Goal: Information Seeking & Learning: Learn about a topic

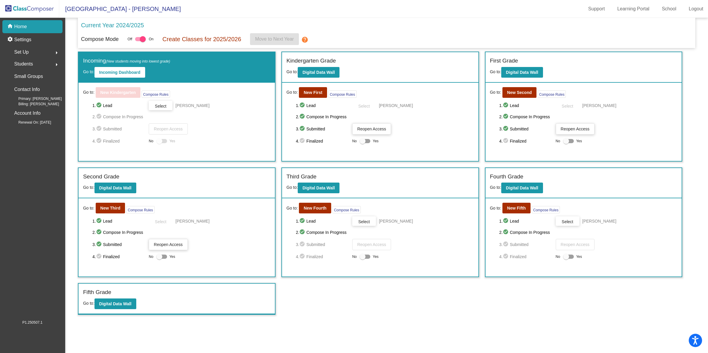
click at [355, 30] on div "Current Year 2024/2025" at bounding box center [386, 27] width 611 height 12
click at [29, 63] on span "Students" at bounding box center [23, 64] width 19 height 8
click at [315, 72] on b "Digital Data Wall" at bounding box center [319, 72] width 32 height 5
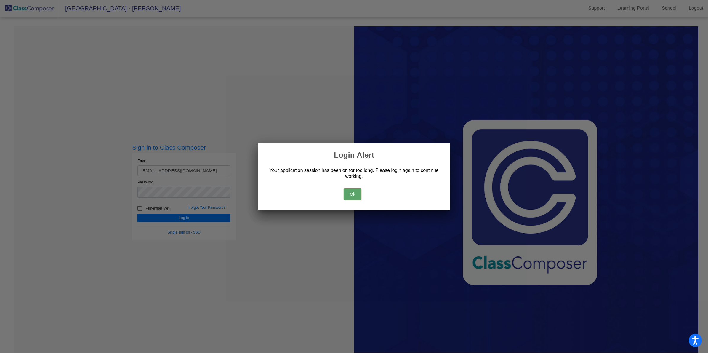
click at [355, 192] on button "Ok" at bounding box center [353, 194] width 18 height 12
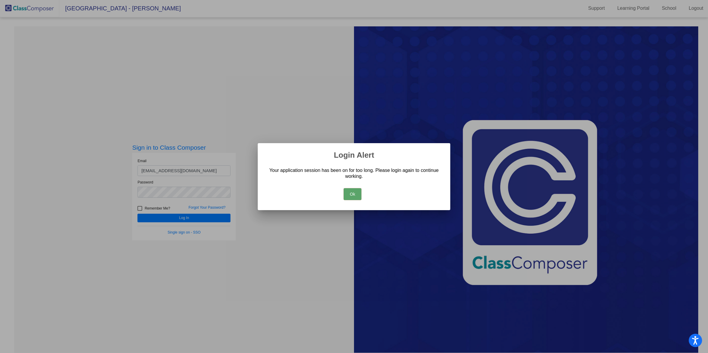
click at [345, 196] on button "Ok" at bounding box center [353, 194] width 18 height 12
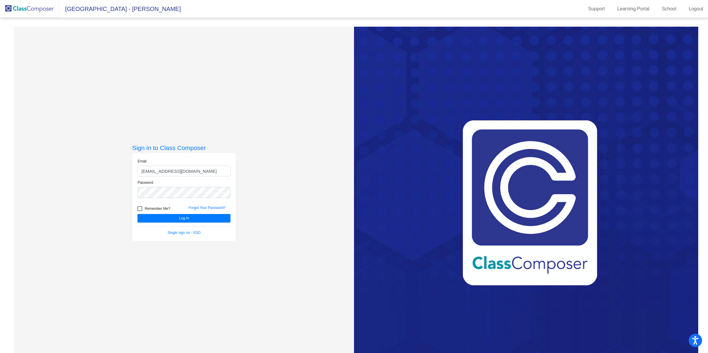
scroll to position [0, 0]
drag, startPoint x: 162, startPoint y: 168, endPoint x: 129, endPoint y: 169, distance: 33.2
click at [129, 169] on div "Sign in to Class Composer Email [EMAIL_ADDRESS][DOMAIN_NAME] Password Remember …" at bounding box center [184, 203] width 340 height 353
type input "[EMAIL_ADDRESS][DOMAIN_NAME]"
click at [138, 214] on button "Log In" at bounding box center [184, 218] width 93 height 9
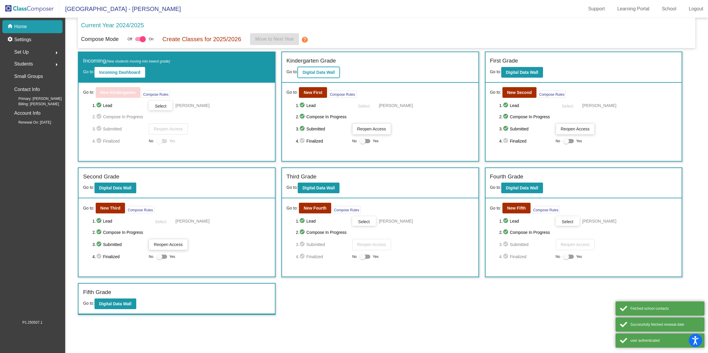
click at [311, 72] on b "Digital Data Wall" at bounding box center [319, 72] width 32 height 5
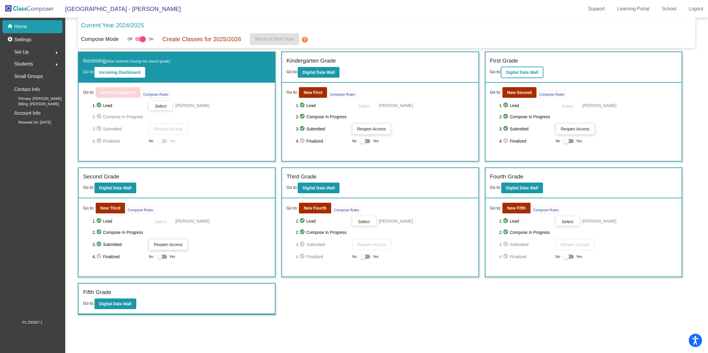
click at [531, 71] on b "Digital Data Wall" at bounding box center [522, 72] width 32 height 5
click at [303, 39] on mat-icon "help" at bounding box center [304, 39] width 7 height 7
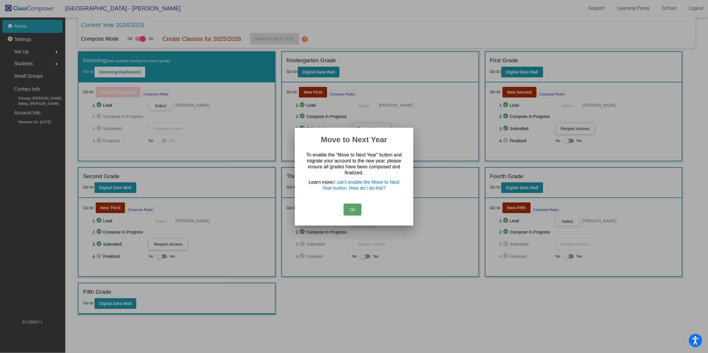
click at [351, 206] on button "Ok" at bounding box center [353, 210] width 18 height 12
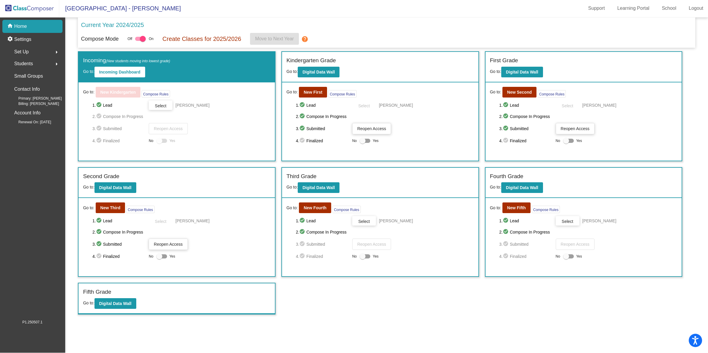
scroll to position [0, 0]
click at [351, 13] on mat-toolbar "[GEOGRAPHIC_DATA] - [PERSON_NAME] Support Learning Portal School Logout" at bounding box center [354, 9] width 708 height 18
click at [118, 303] on b "Digital Data Wall" at bounding box center [115, 303] width 32 height 5
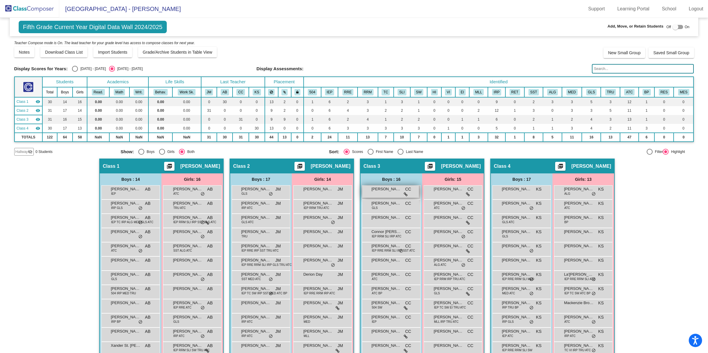
click at [404, 193] on icon at bounding box center [406, 194] width 4 height 4
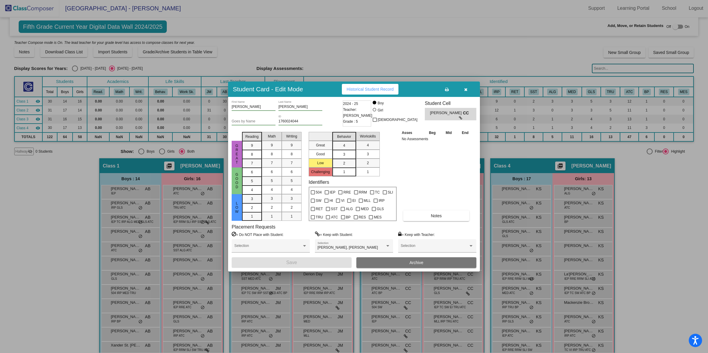
click at [463, 90] on button "button" at bounding box center [465, 89] width 19 height 11
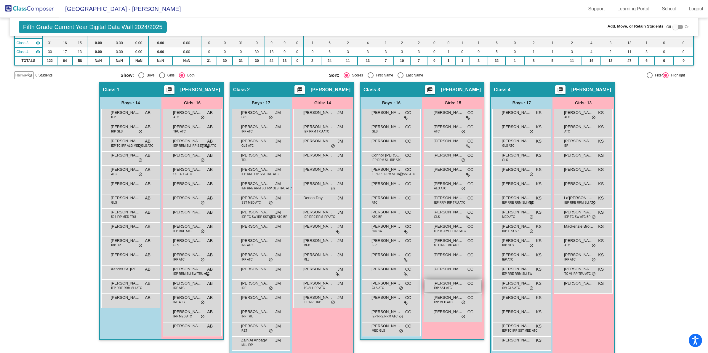
scroll to position [82, 0]
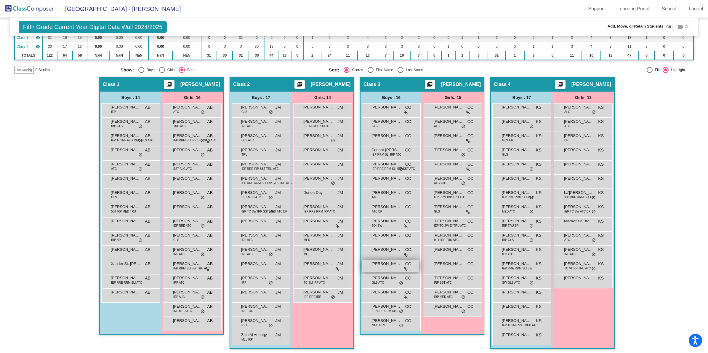
click at [390, 264] on span "[PERSON_NAME] Iseid" at bounding box center [387, 264] width 30 height 6
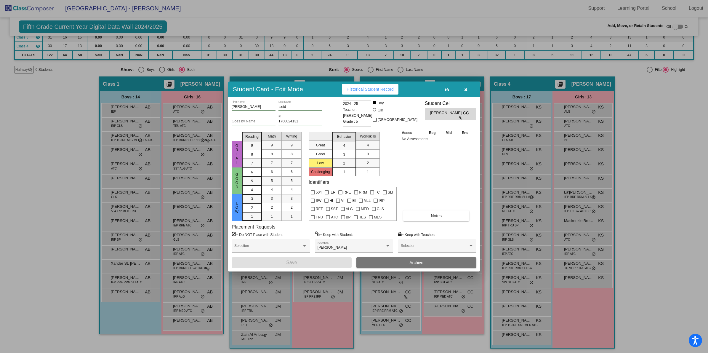
click at [466, 89] on icon "button" at bounding box center [465, 89] width 3 height 4
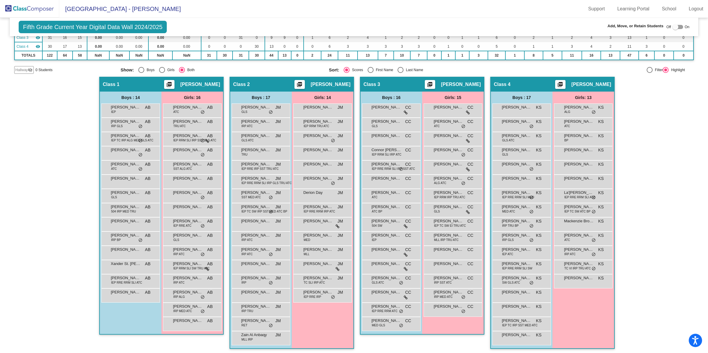
scroll to position [0, 0]
click at [387, 322] on div "[PERSON_NAME] MED GLS CC lock do_not_disturb_alt" at bounding box center [391, 323] width 57 height 12
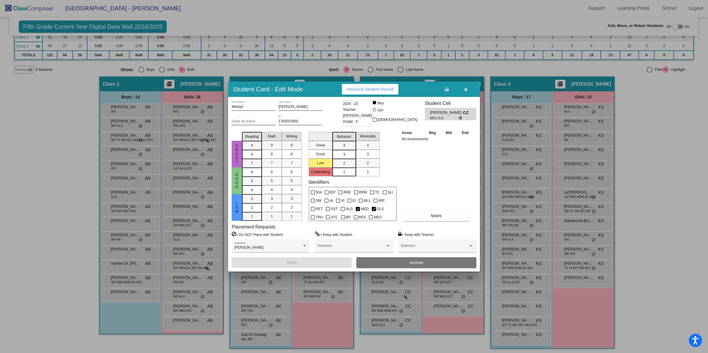
click at [465, 91] on icon "button" at bounding box center [465, 89] width 3 height 4
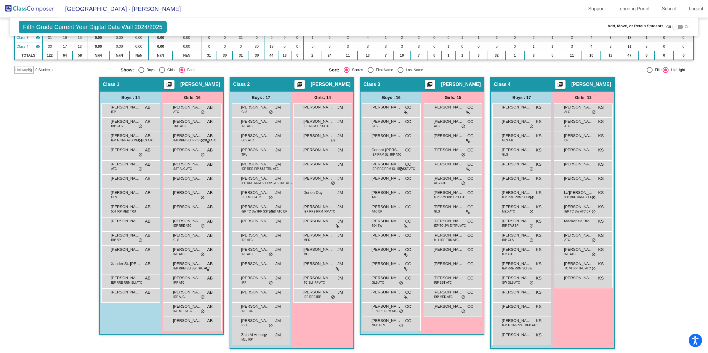
scroll to position [0, 0]
click at [386, 250] on span "[PERSON_NAME]" at bounding box center [387, 250] width 30 height 6
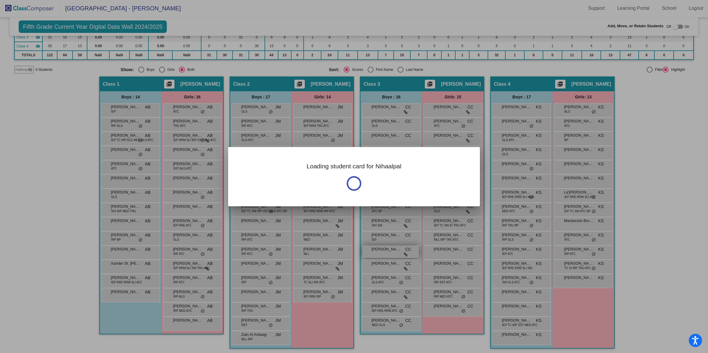
scroll to position [0, 0]
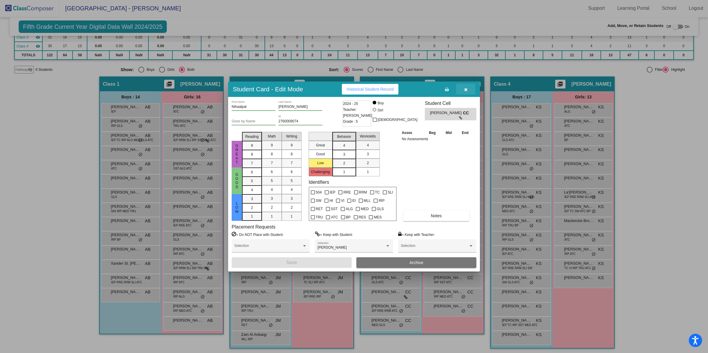
click at [466, 90] on icon "button" at bounding box center [465, 89] width 3 height 4
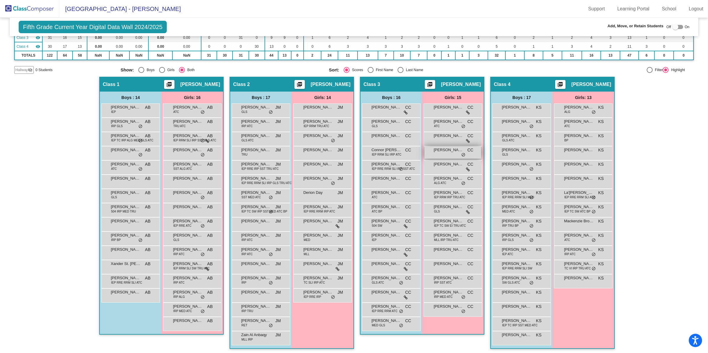
scroll to position [0, 0]
click at [383, 168] on span "IEP RRE RRM SLI IRP SST ATC" at bounding box center [393, 169] width 43 height 4
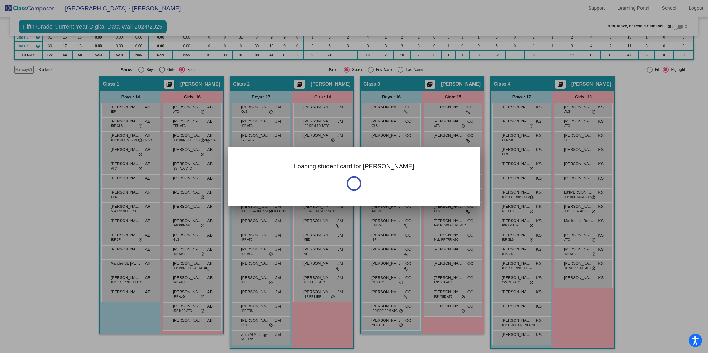
scroll to position [0, 0]
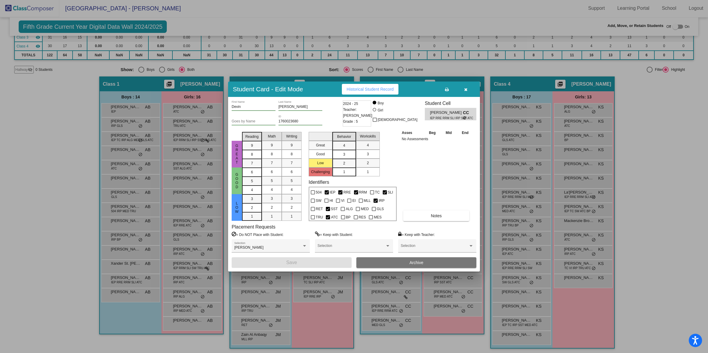
click at [466, 88] on icon "button" at bounding box center [465, 89] width 3 height 4
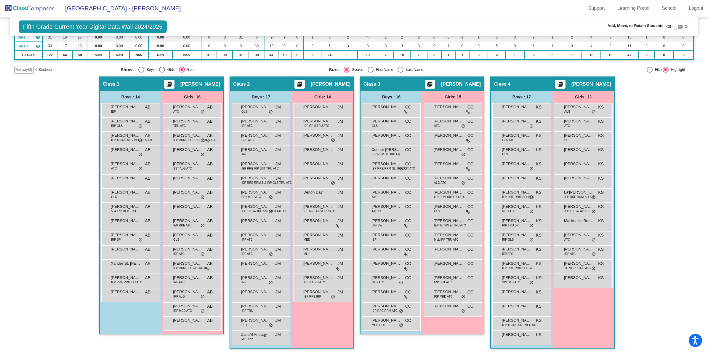
scroll to position [0, 0]
click at [35, 10] on img at bounding box center [29, 8] width 59 height 17
